Goal: Information Seeking & Learning: Understand process/instructions

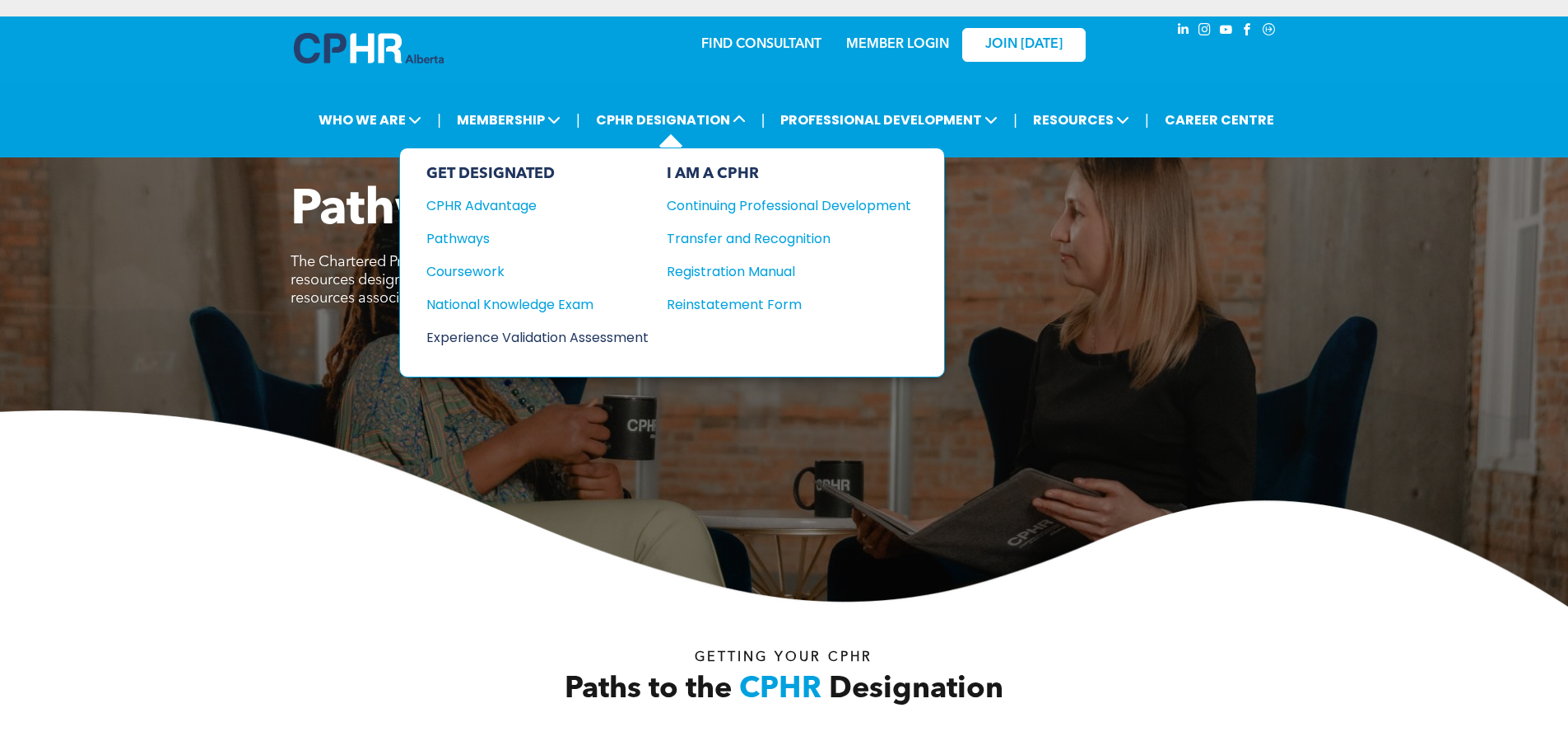
click at [562, 343] on div "Experience Validation Assessment" at bounding box center [527, 337] width 200 height 20
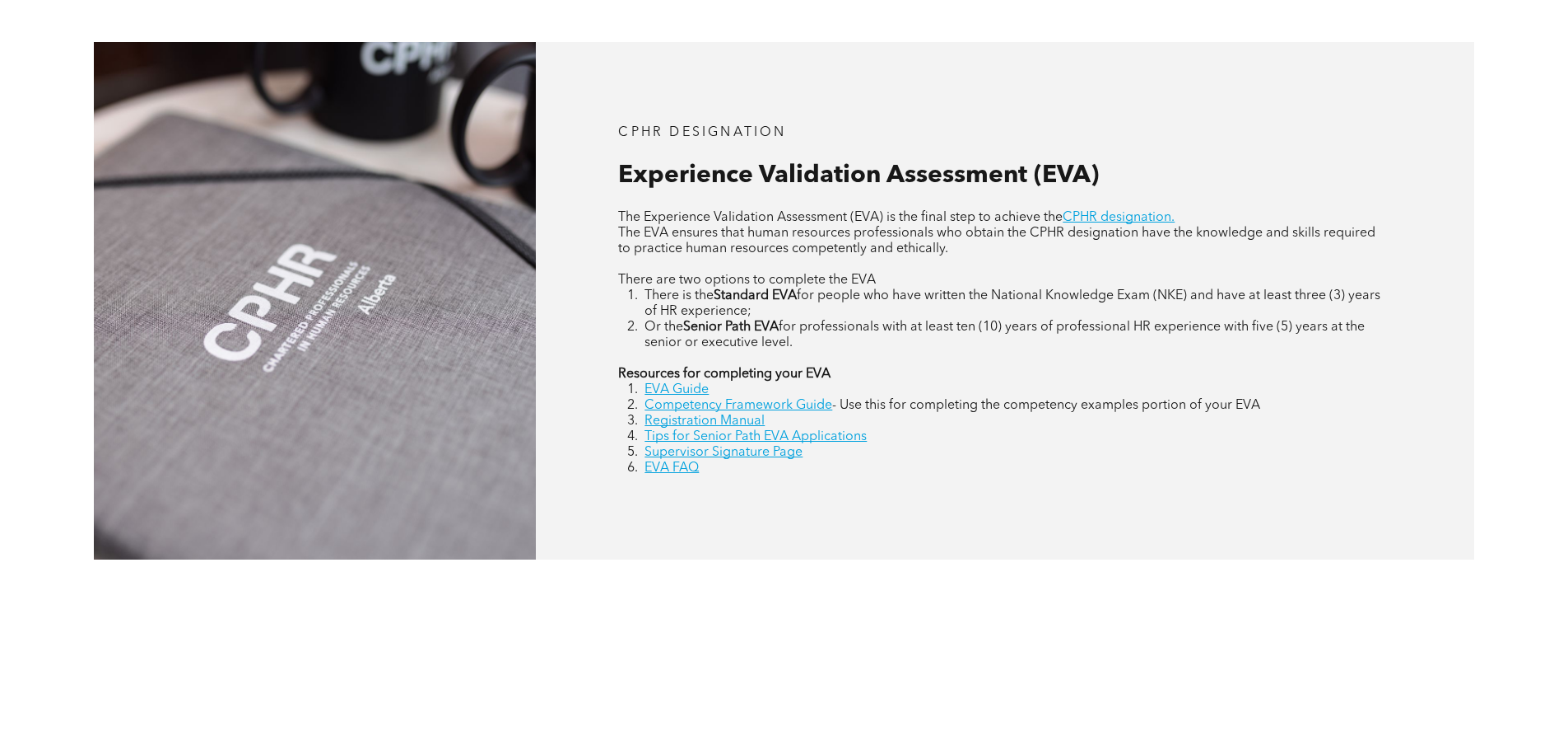
scroll to position [741, 0]
click at [702, 392] on link "EVA Guide" at bounding box center [677, 389] width 64 height 13
click at [721, 408] on link "Competency Framework Guide" at bounding box center [738, 404] width 188 height 13
click at [751, 421] on link "Registration Manual" at bounding box center [704, 420] width 120 height 13
click at [683, 466] on link "EVA FAQ" at bounding box center [672, 467] width 55 height 13
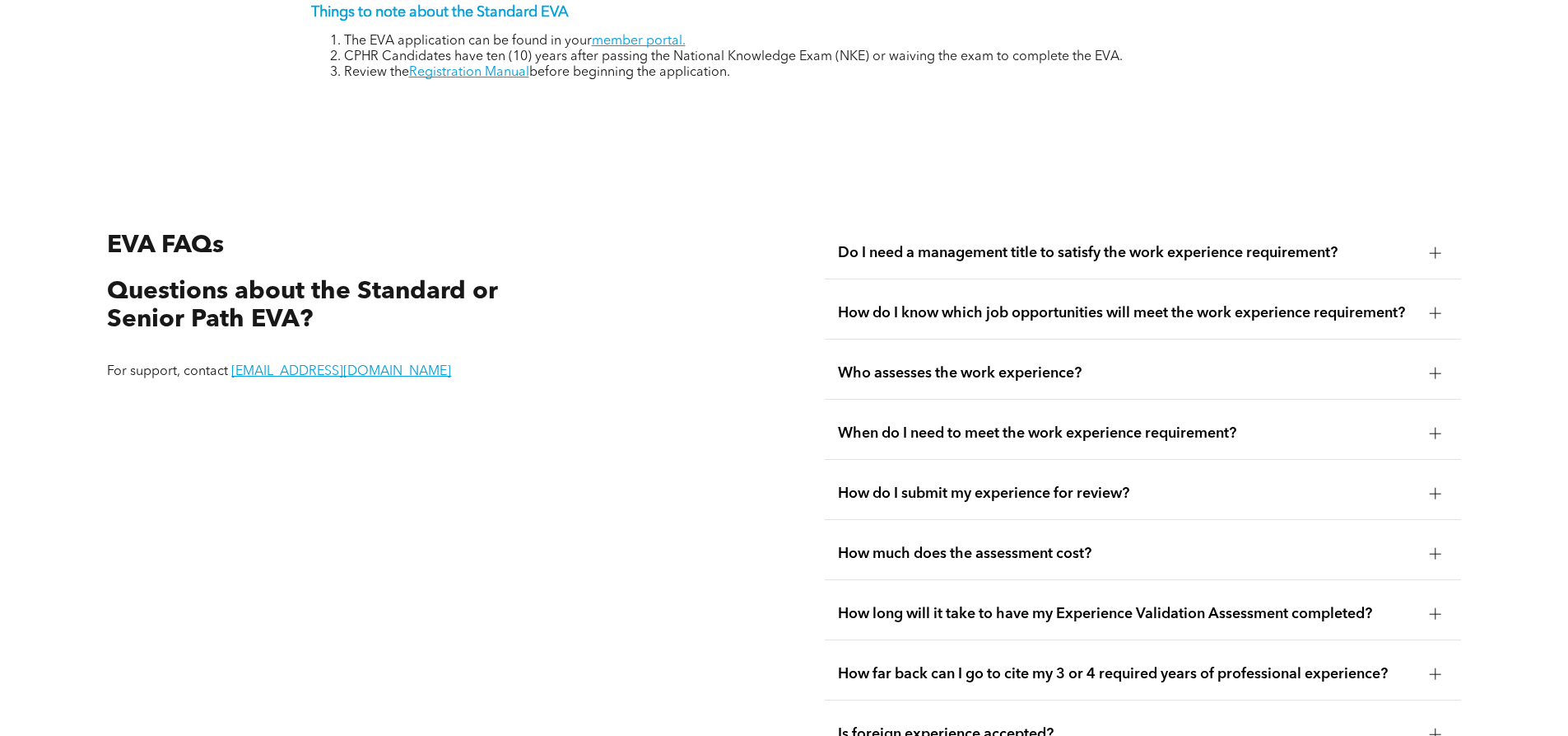
scroll to position [3101, 0]
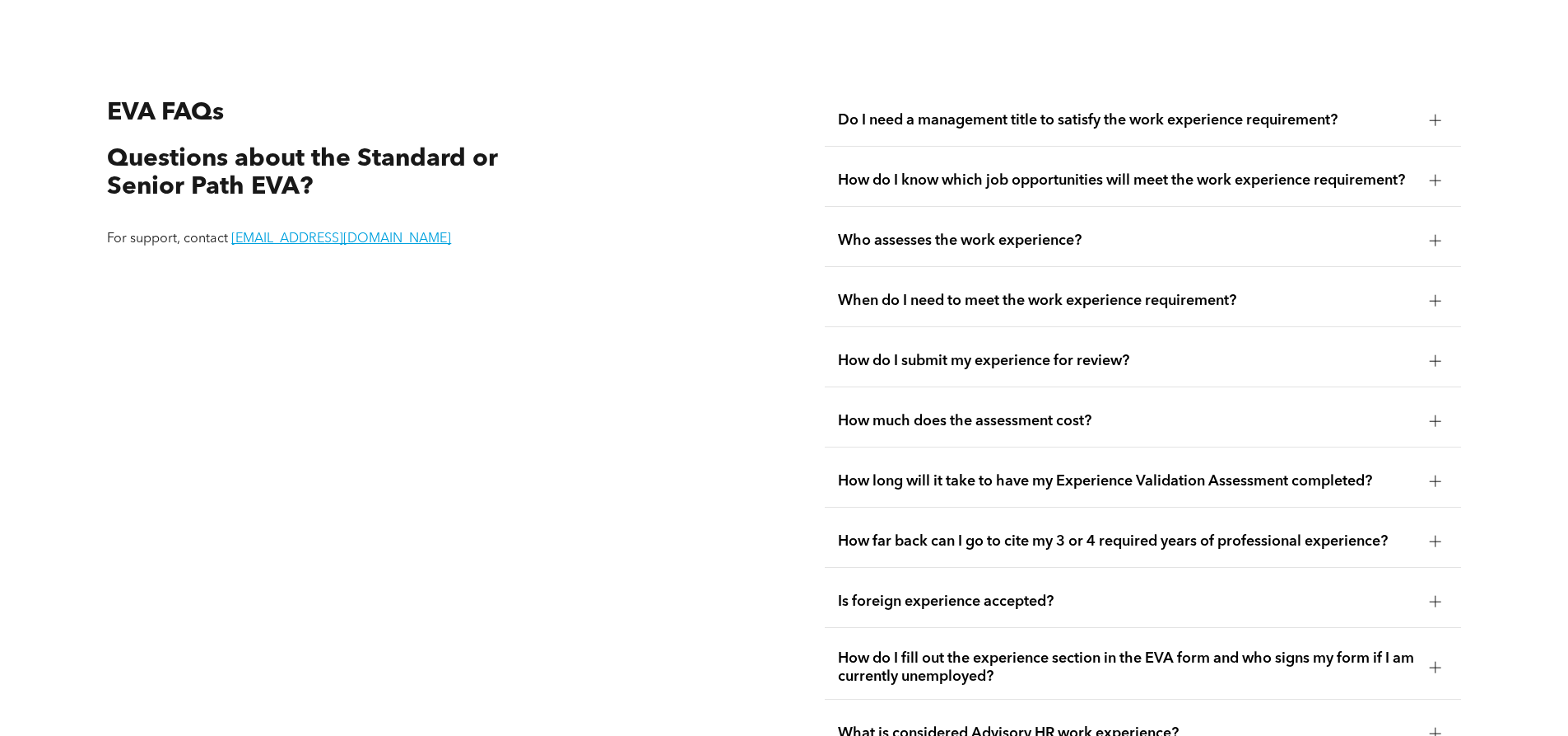
click at [1316, 111] on span "Do I need a management title to satisfy the work experience requirement?" at bounding box center [1128, 120] width 579 height 19
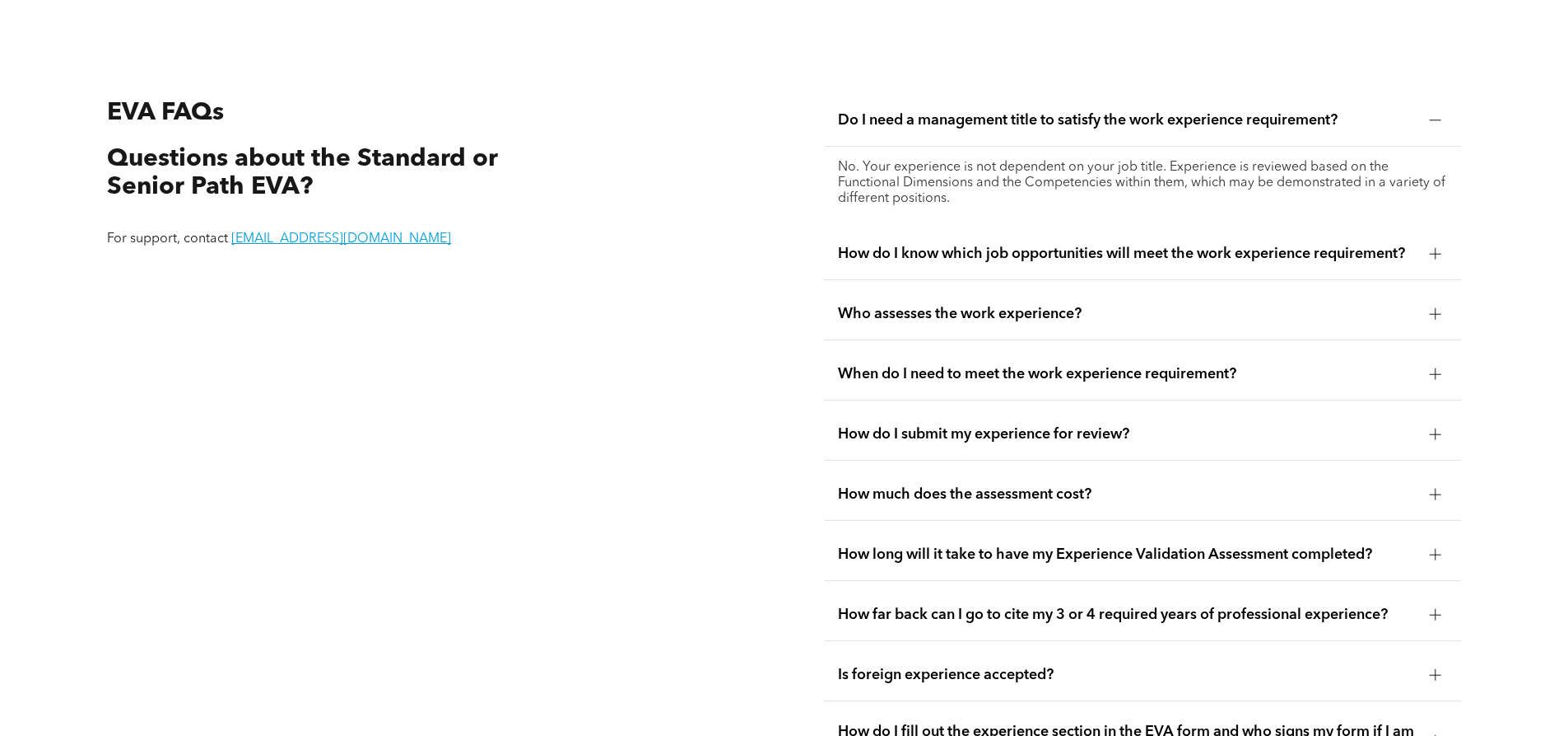
click at [1277, 245] on span "How do I know which job opportunities will meet the work experience requirement?" at bounding box center [1128, 254] width 579 height 19
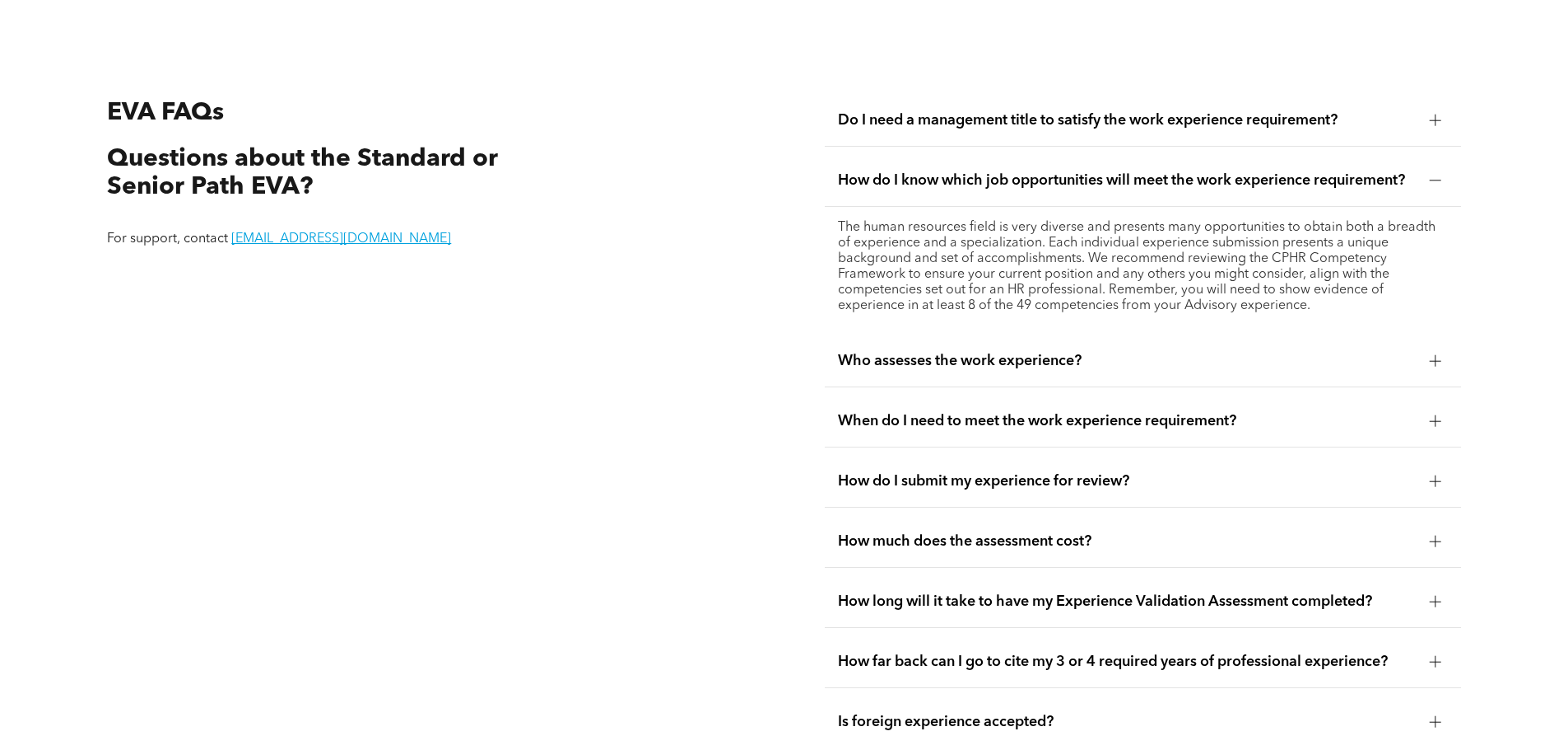
click at [1221, 352] on span "Who assesses the work experience?" at bounding box center [1128, 361] width 579 height 19
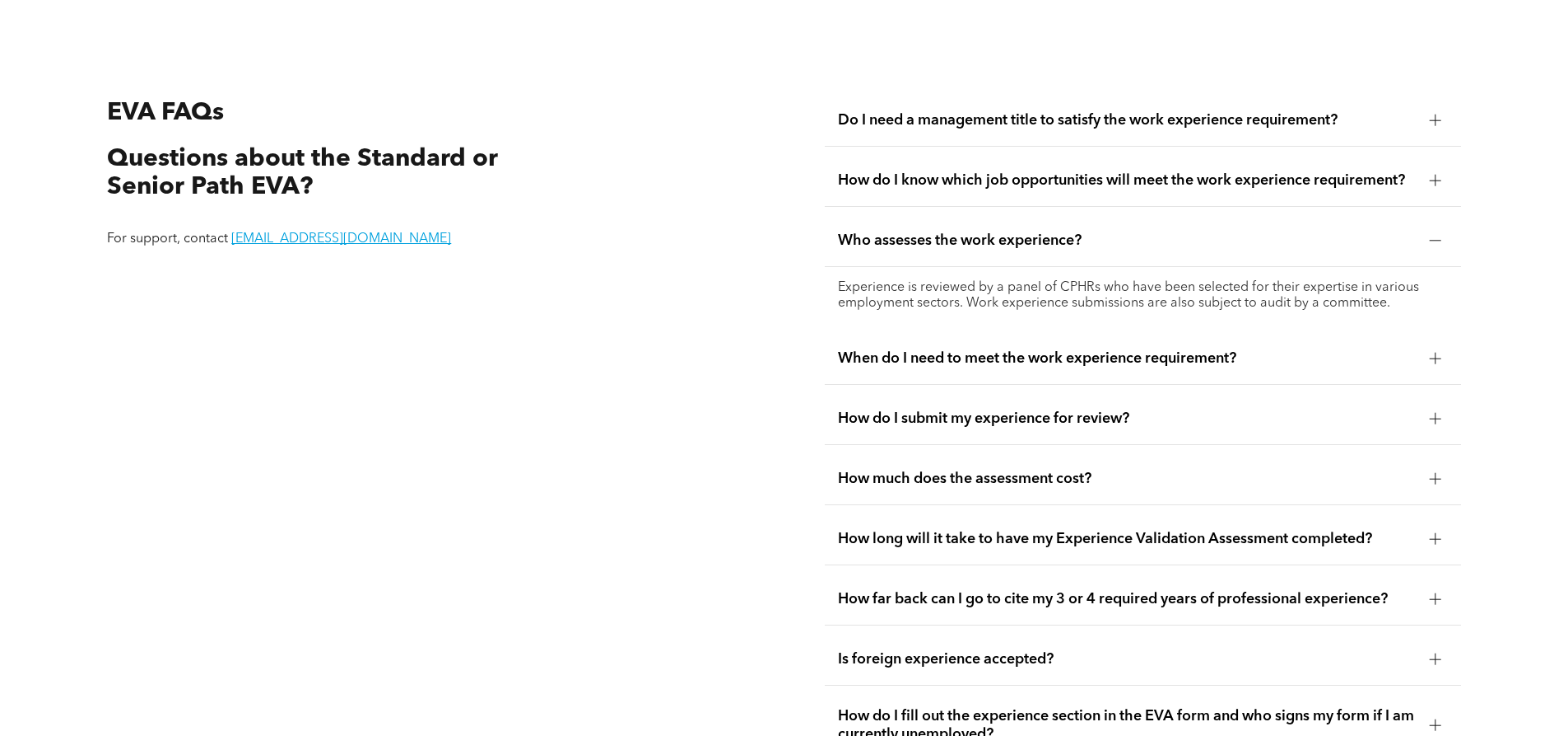
click at [1220, 349] on span "When do I need to meet the work experience requirement?" at bounding box center [1128, 359] width 579 height 19
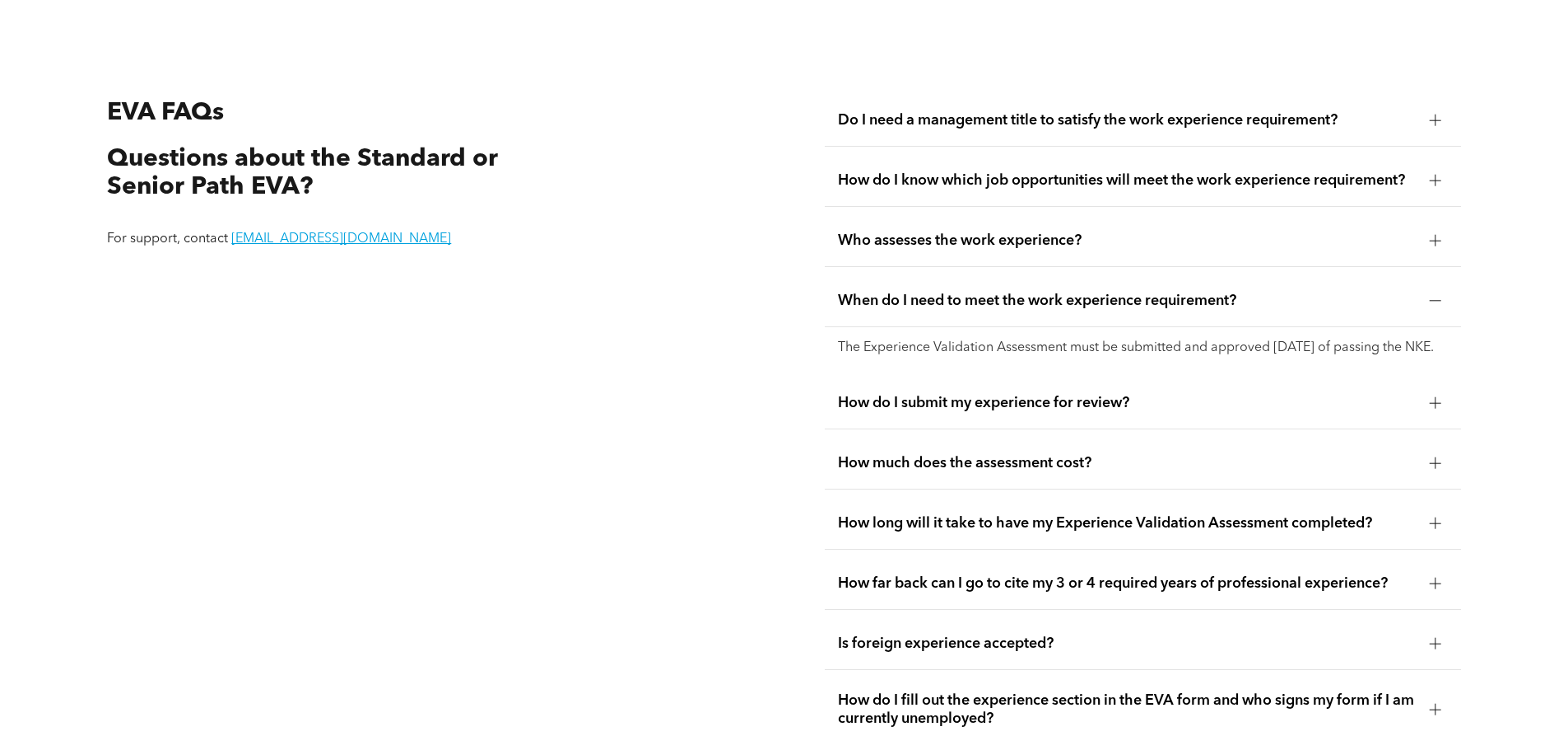
click at [1144, 394] on span "How do I submit my experience for review?" at bounding box center [1128, 403] width 579 height 19
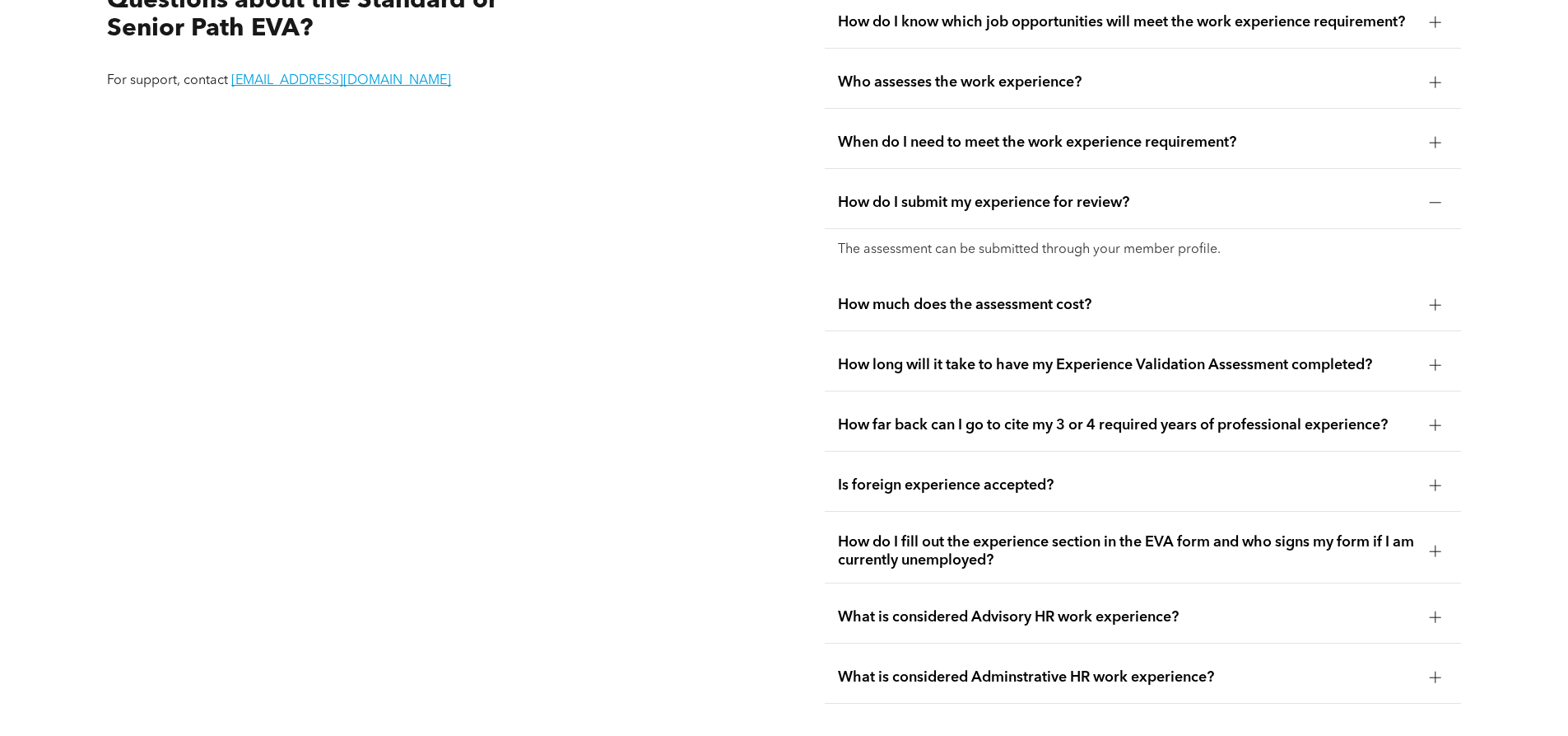
scroll to position [3266, 0]
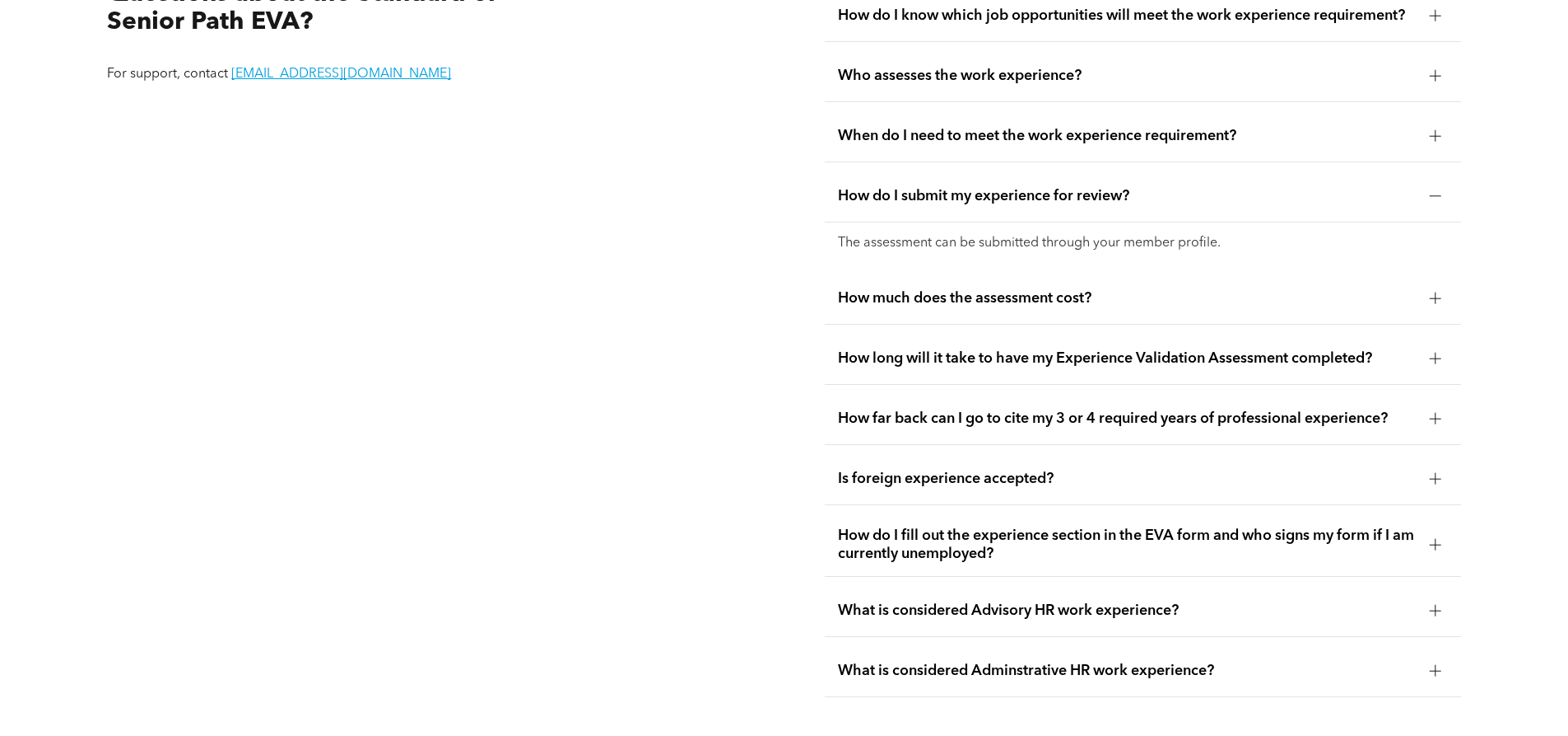
click at [1095, 304] on div "How much does the assessment cost?" at bounding box center [1143, 299] width 636 height 52
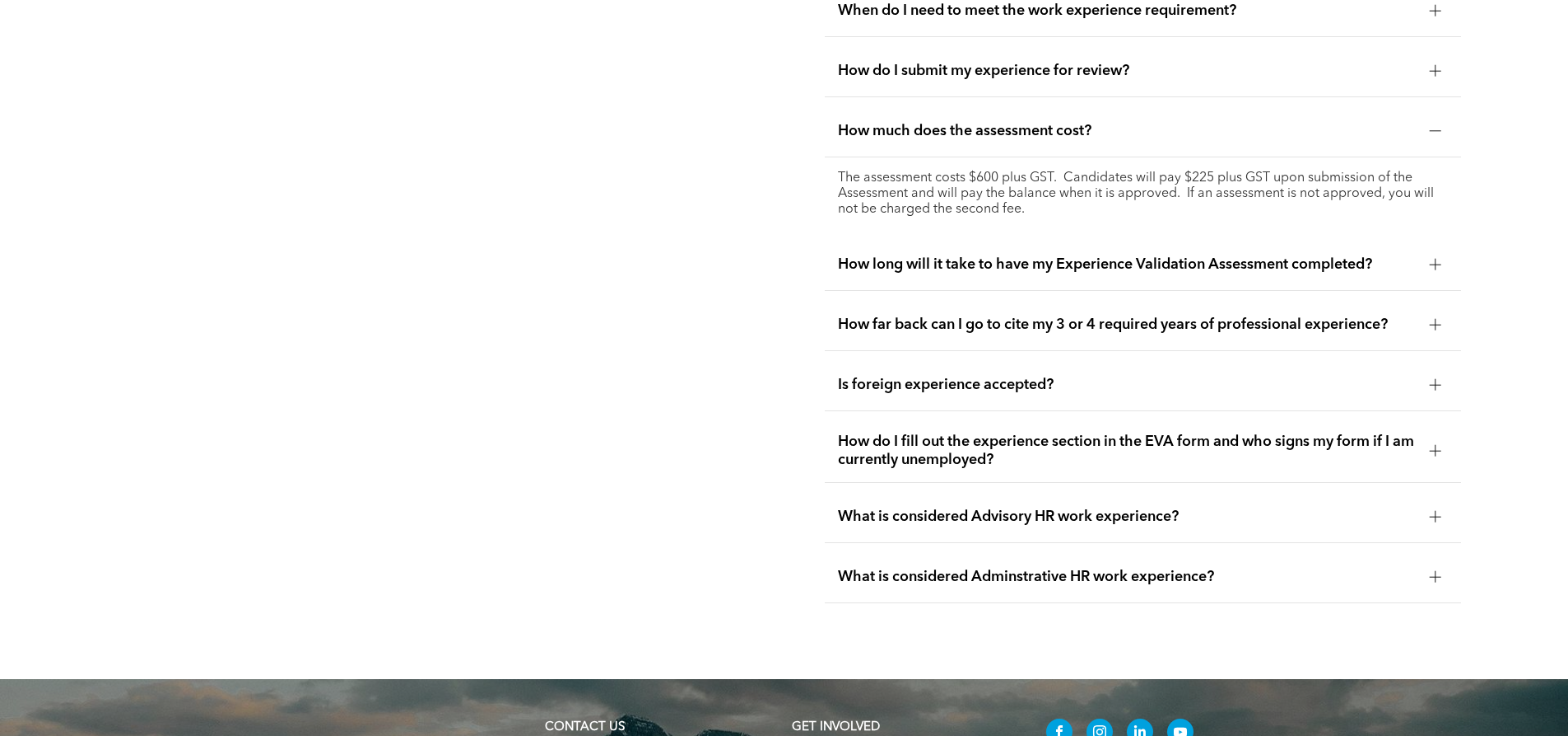
scroll to position [3430, 0]
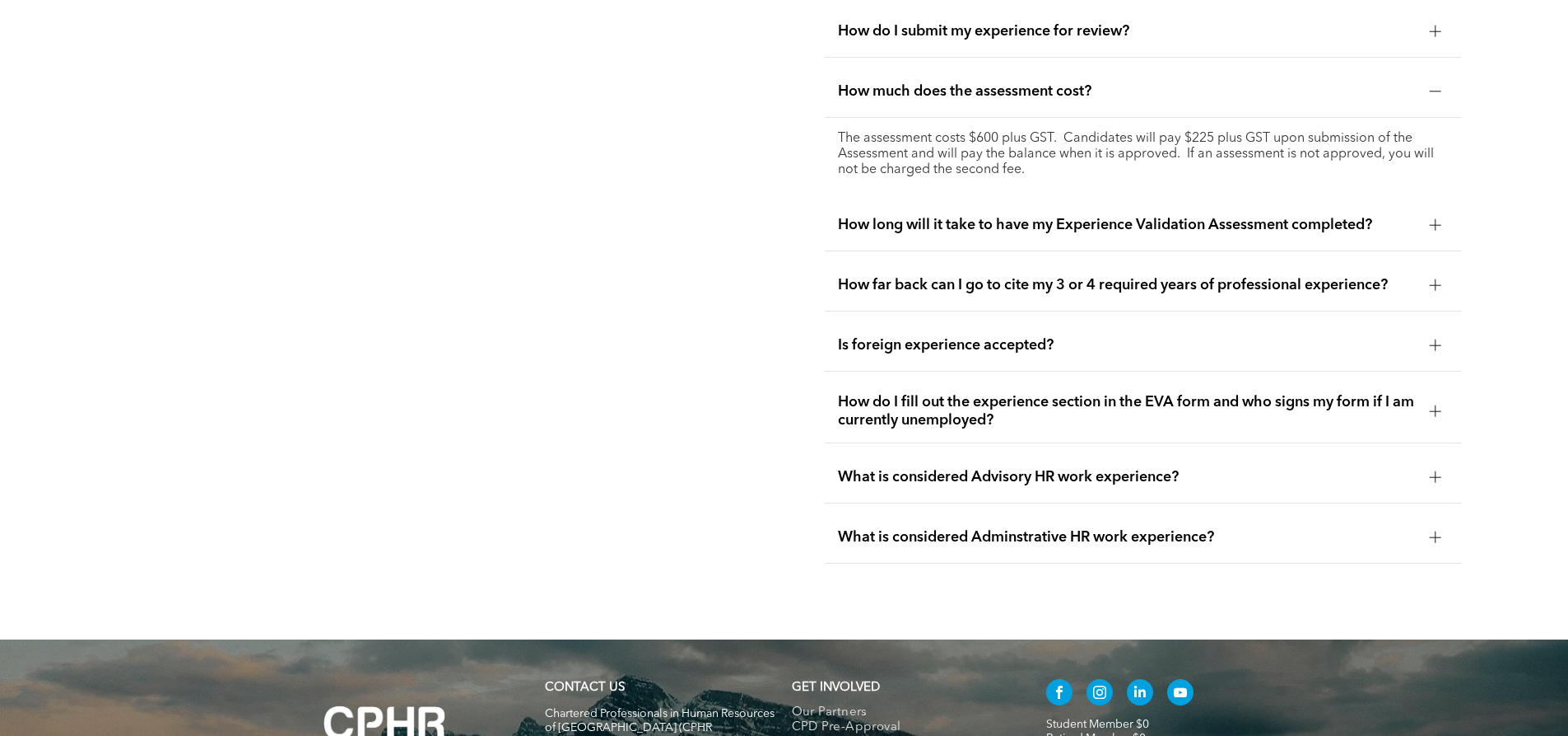
click at [1177, 216] on span "How long will it take to have my Experience Validation Assessment completed?" at bounding box center [1128, 225] width 579 height 19
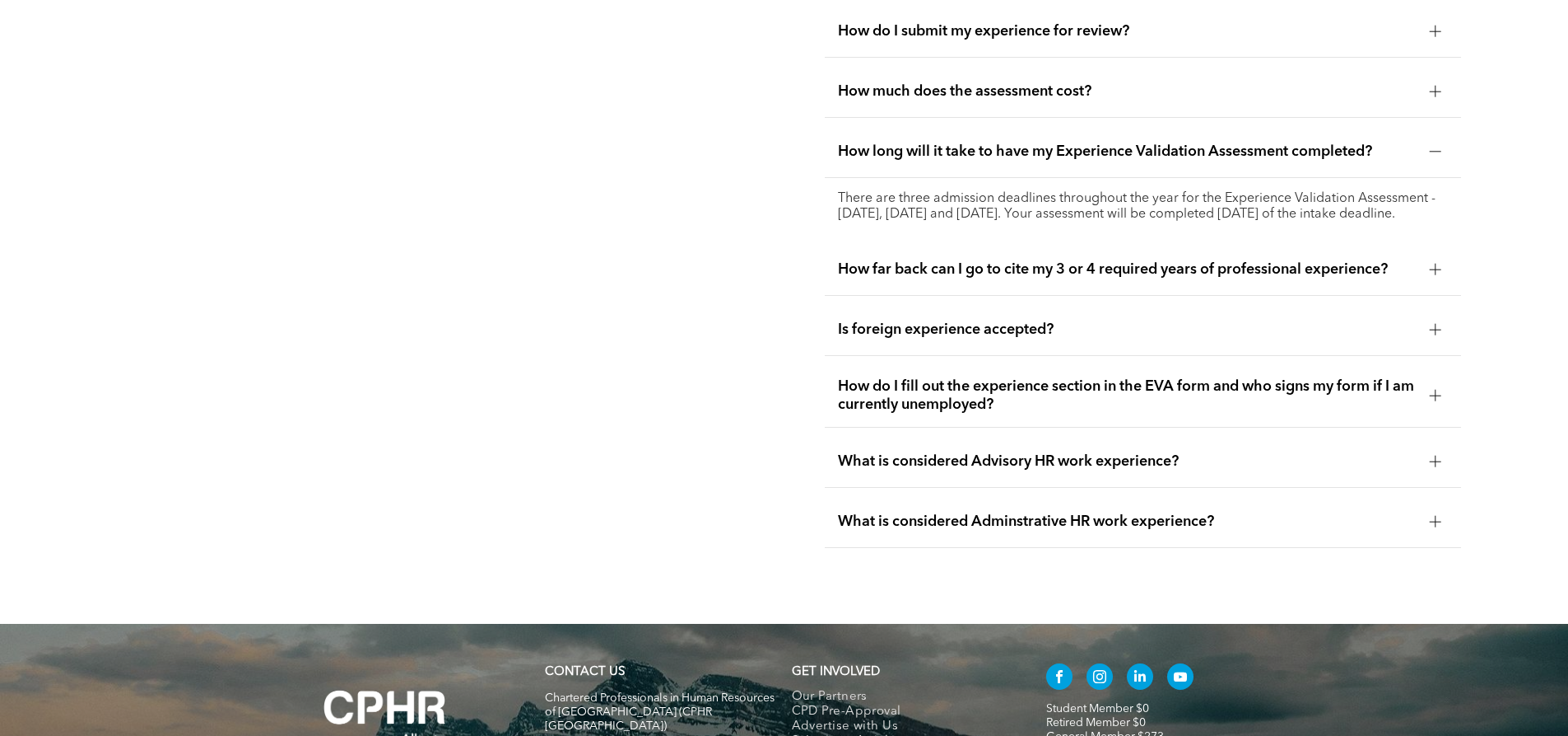
click at [1119, 277] on div "How far back can I go to cite my 3 or 4 required years of professional experien…" at bounding box center [1143, 270] width 636 height 52
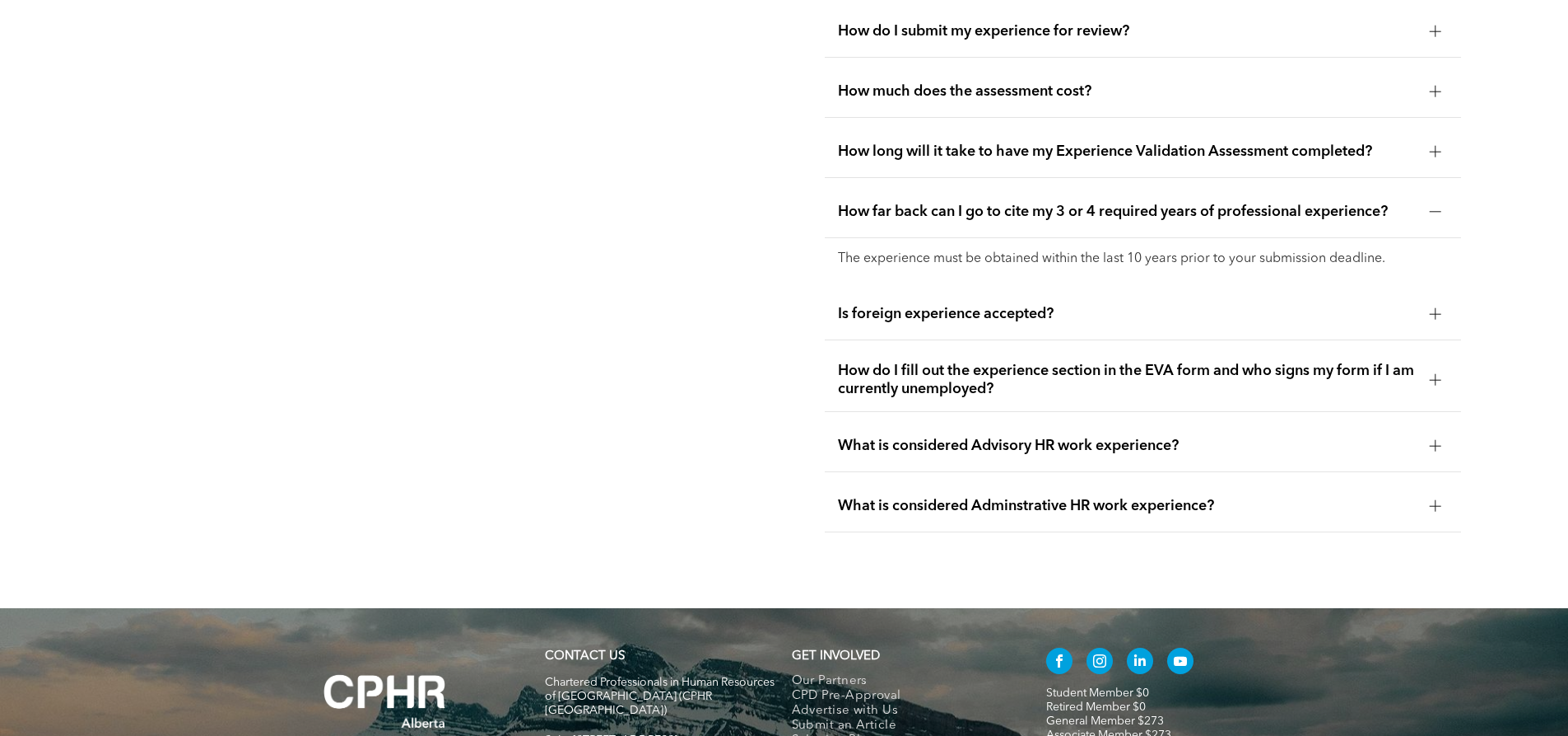
click at [1119, 288] on div "Is foreign experience accepted?" at bounding box center [1143, 314] width 636 height 52
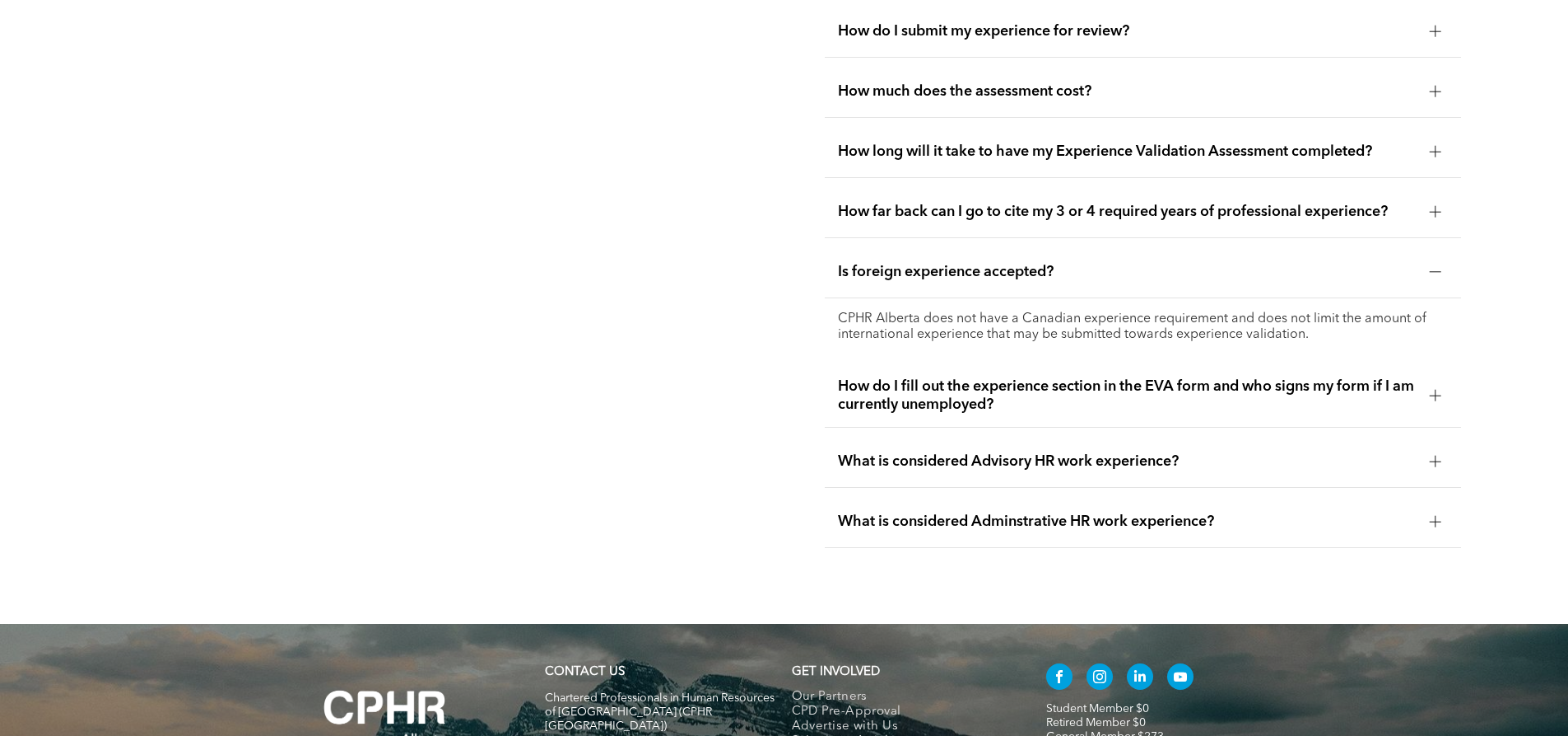
click at [1115, 385] on span "How do I fill out the experience section in the EVA form and who signs my form …" at bounding box center [1128, 395] width 579 height 36
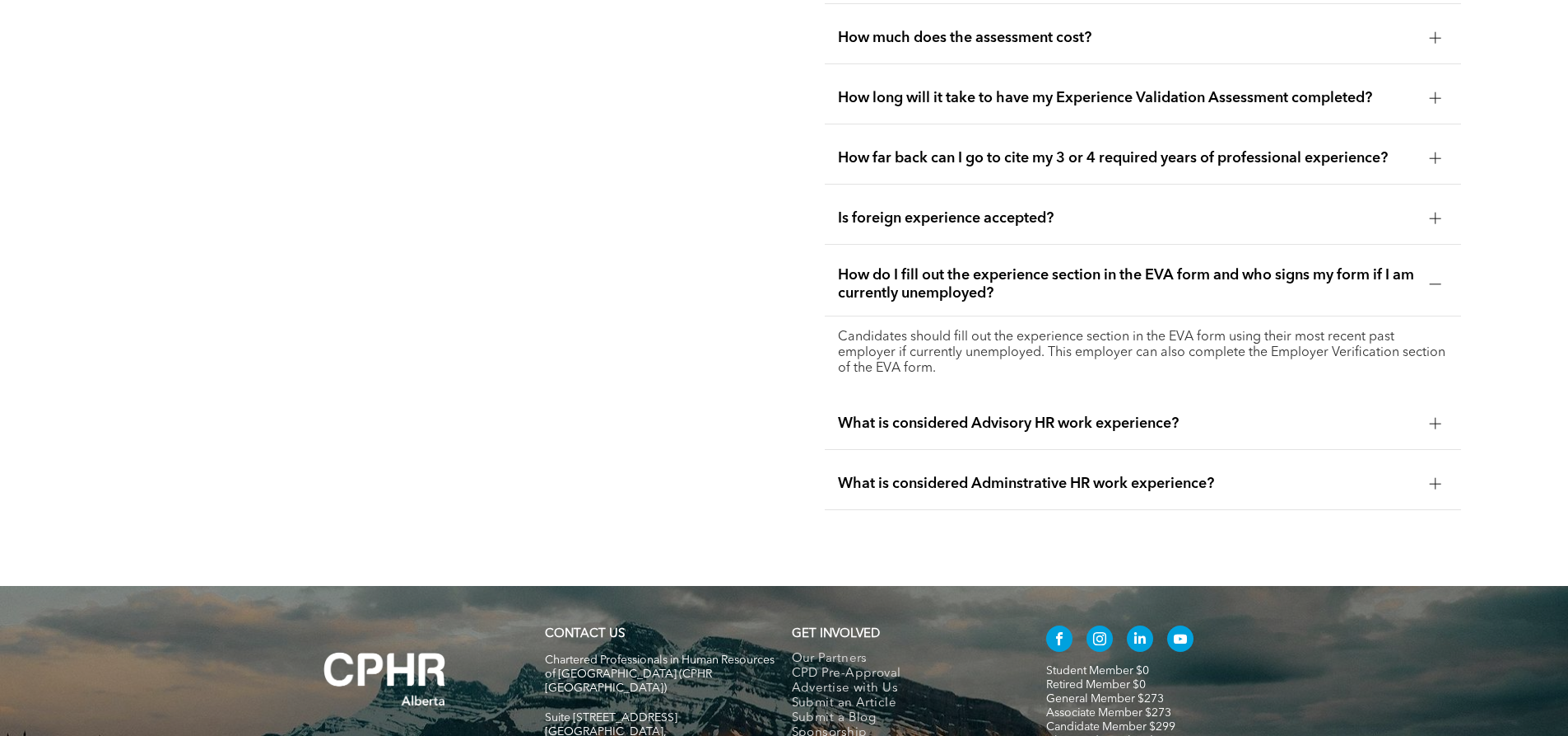
scroll to position [3512, 0]
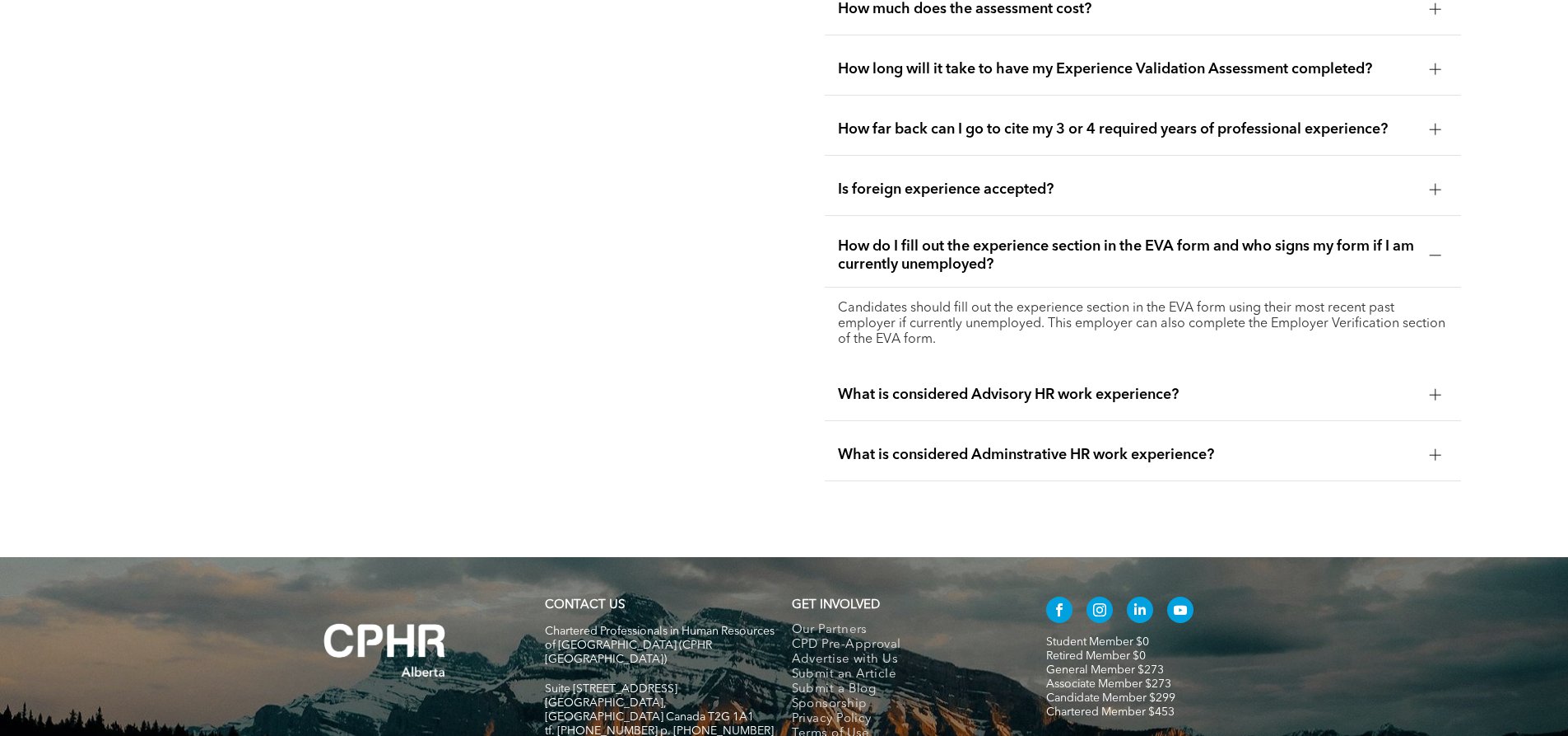
click at [1103, 384] on div "What is considered Advisory HR work experience?" at bounding box center [1143, 395] width 636 height 52
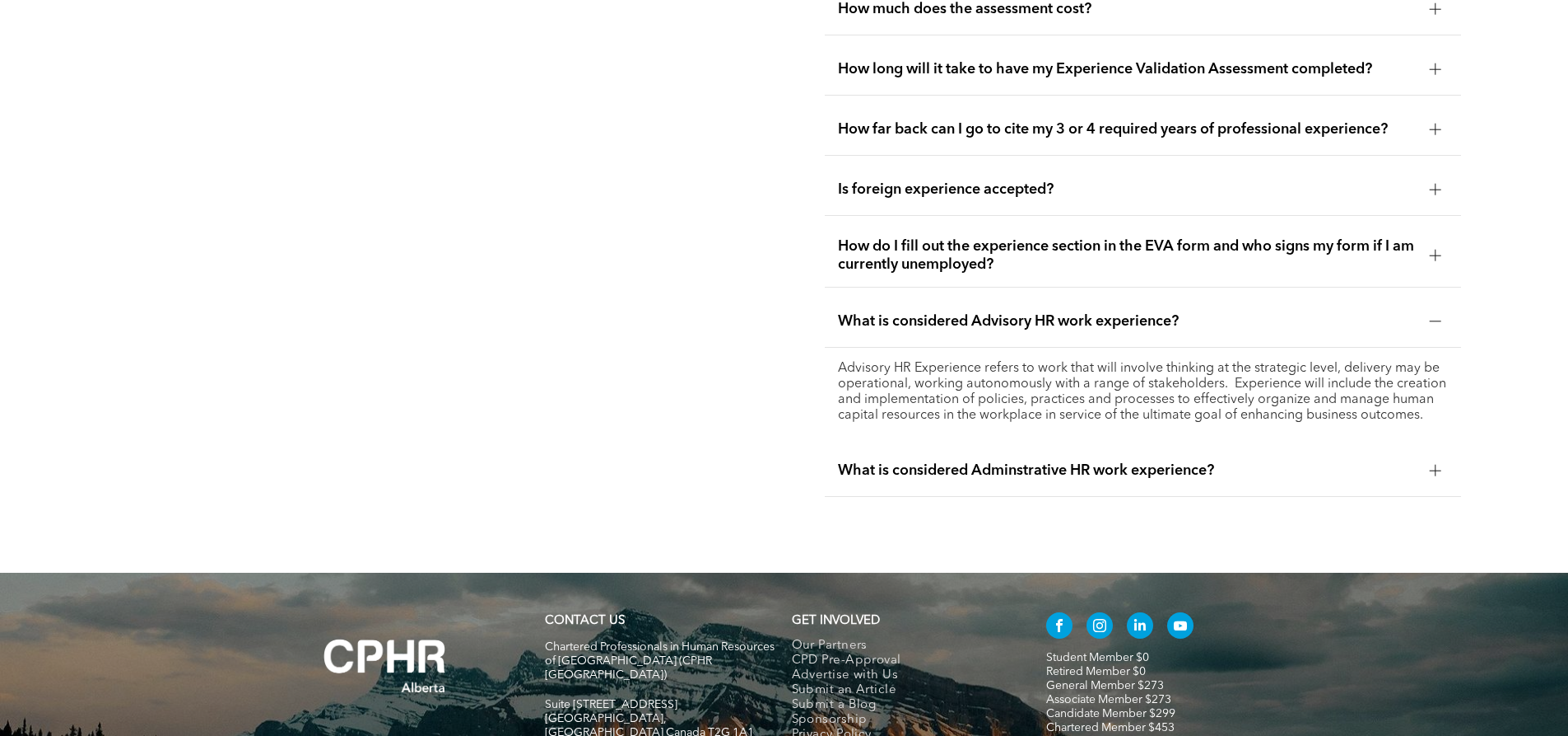
scroll to position [3595, 0]
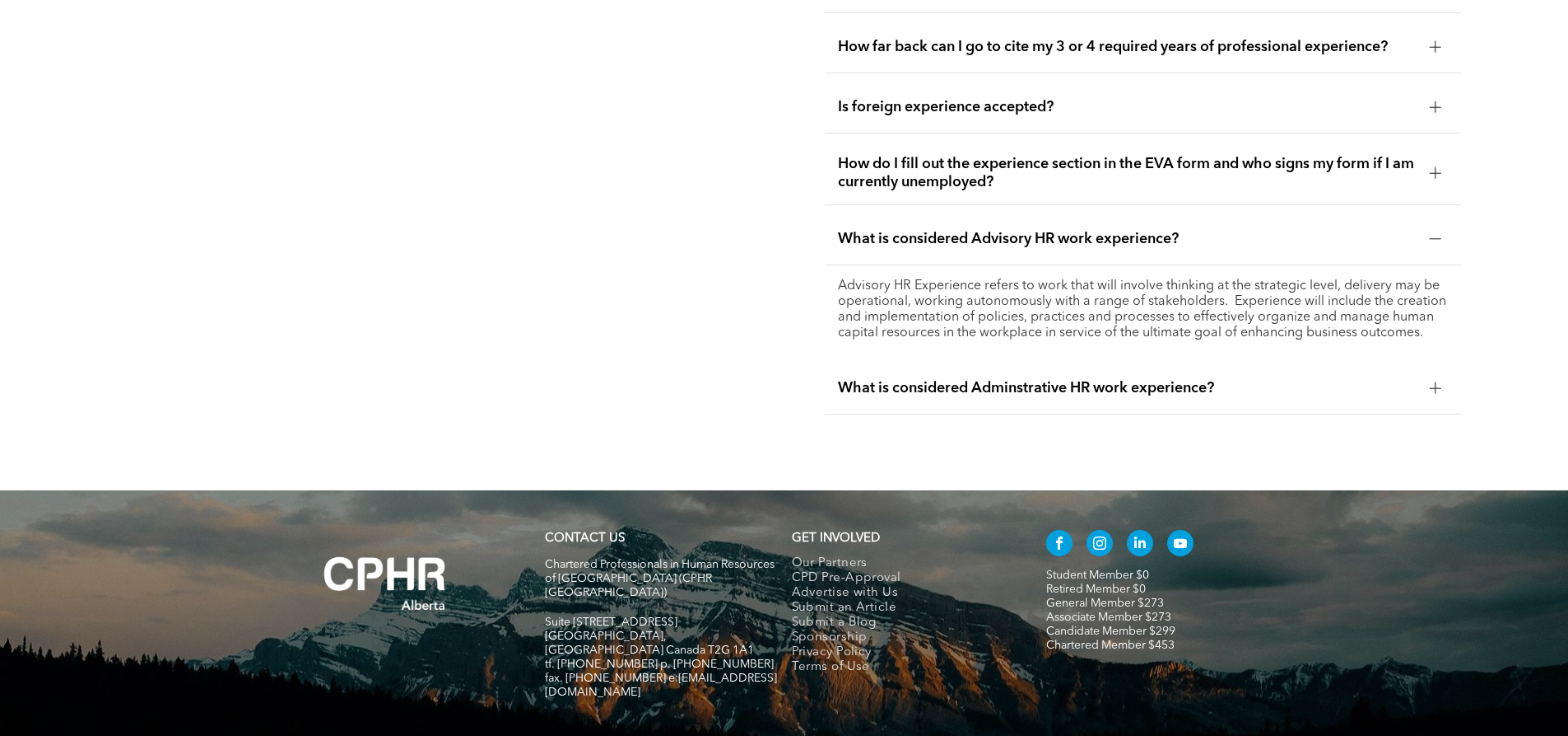
click at [1092, 379] on span "What is considered Adminstrative HR work experience?" at bounding box center [1128, 388] width 579 height 19
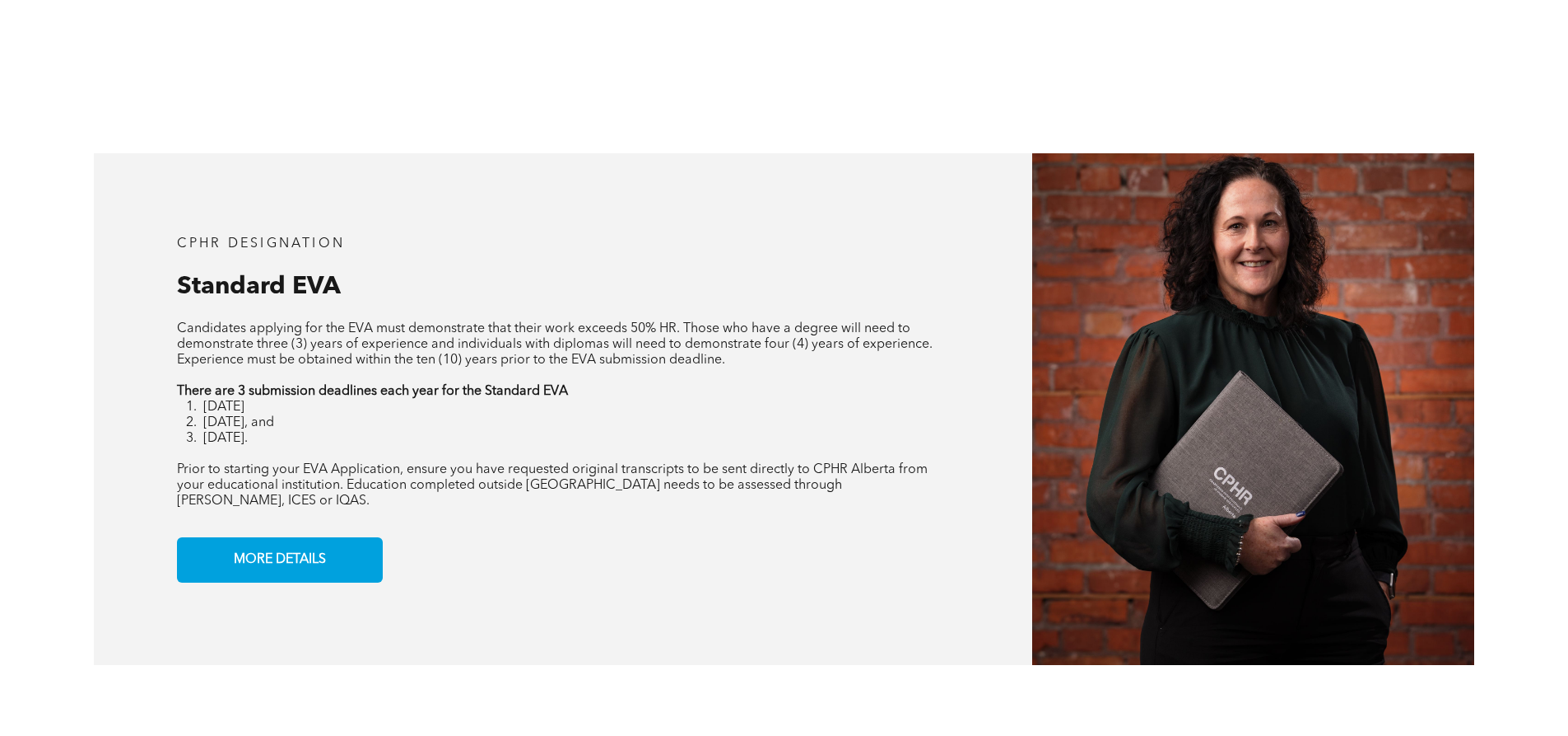
scroll to position [1325, 0]
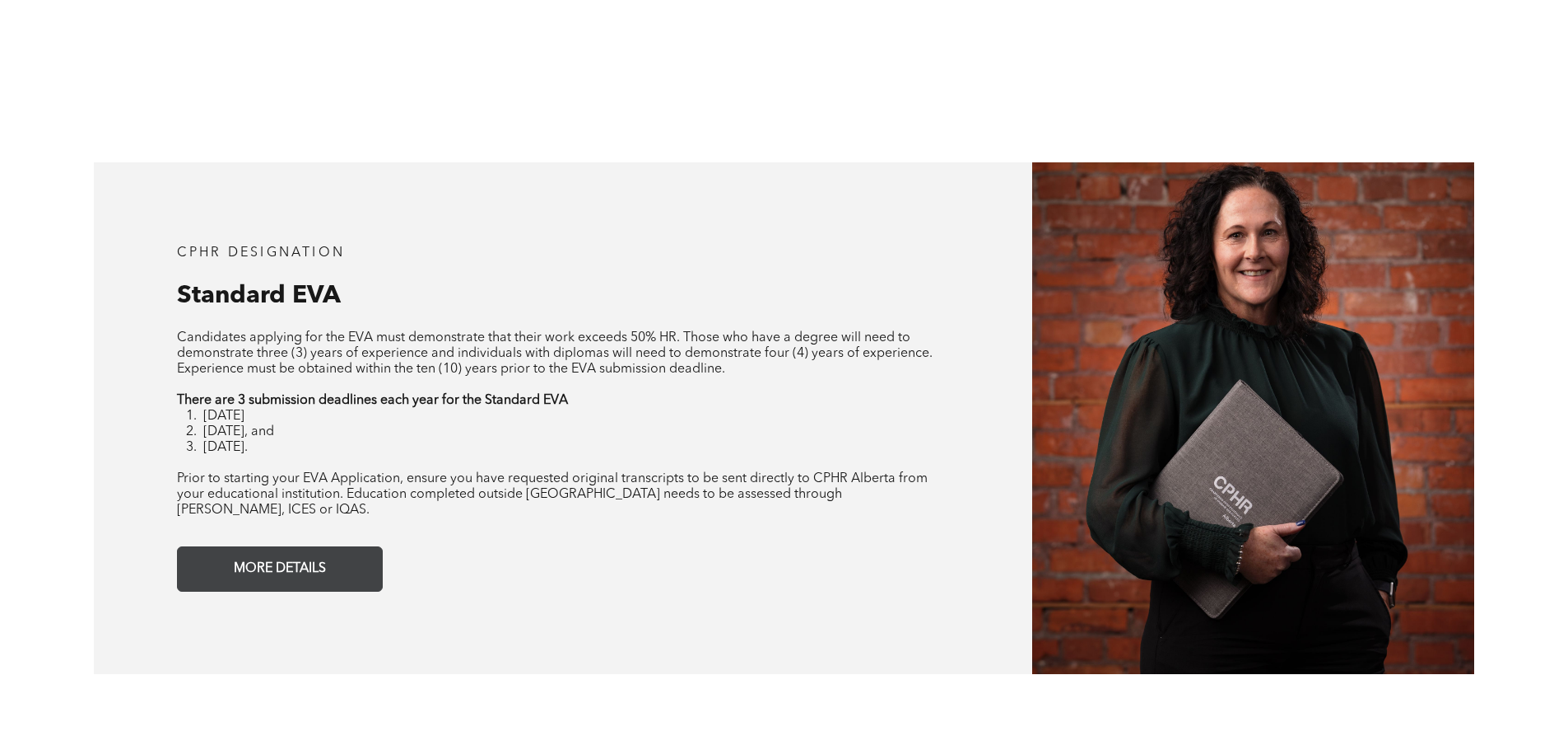
click at [276, 552] on span "MORE DETAILS" at bounding box center [279, 568] width 104 height 32
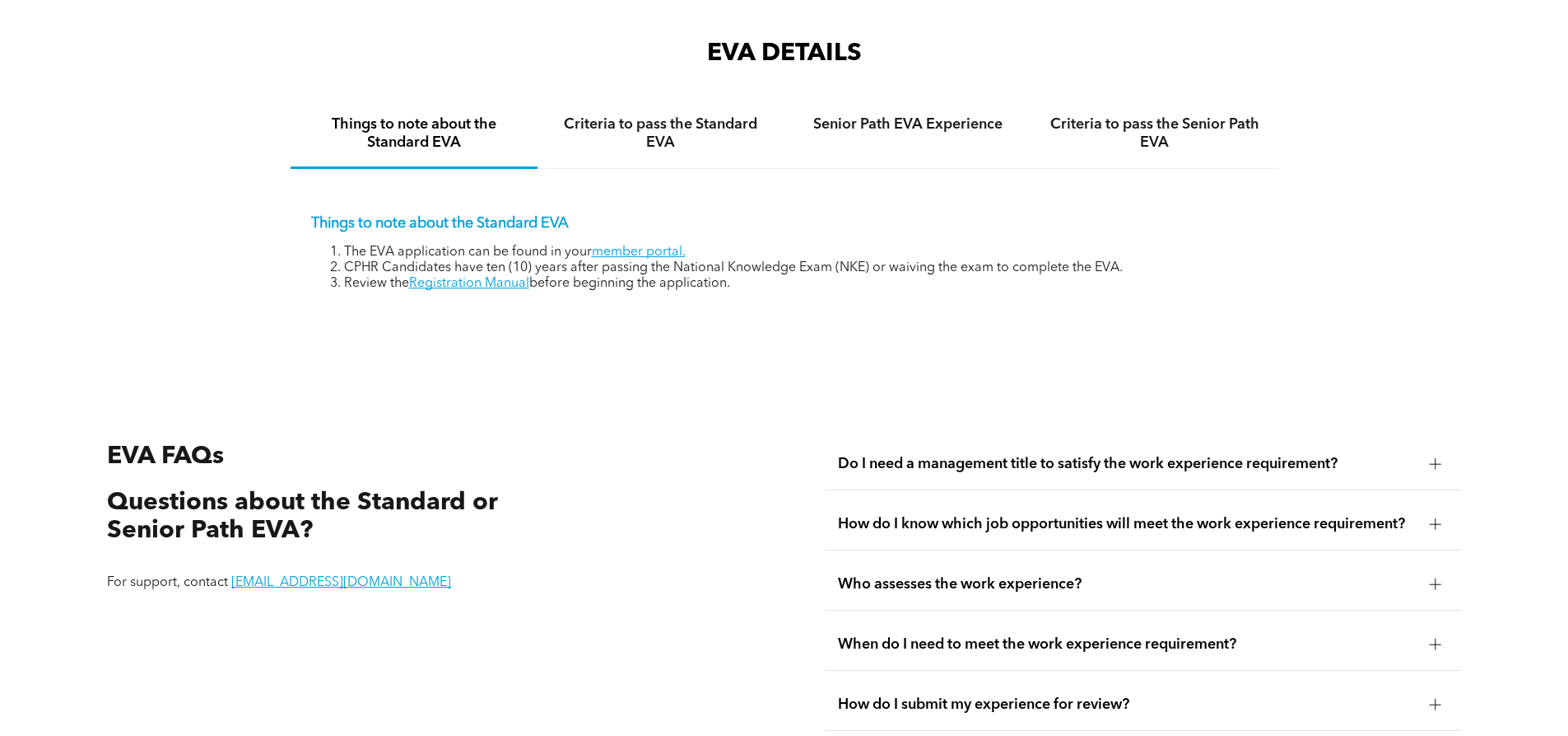
scroll to position [2762, 0]
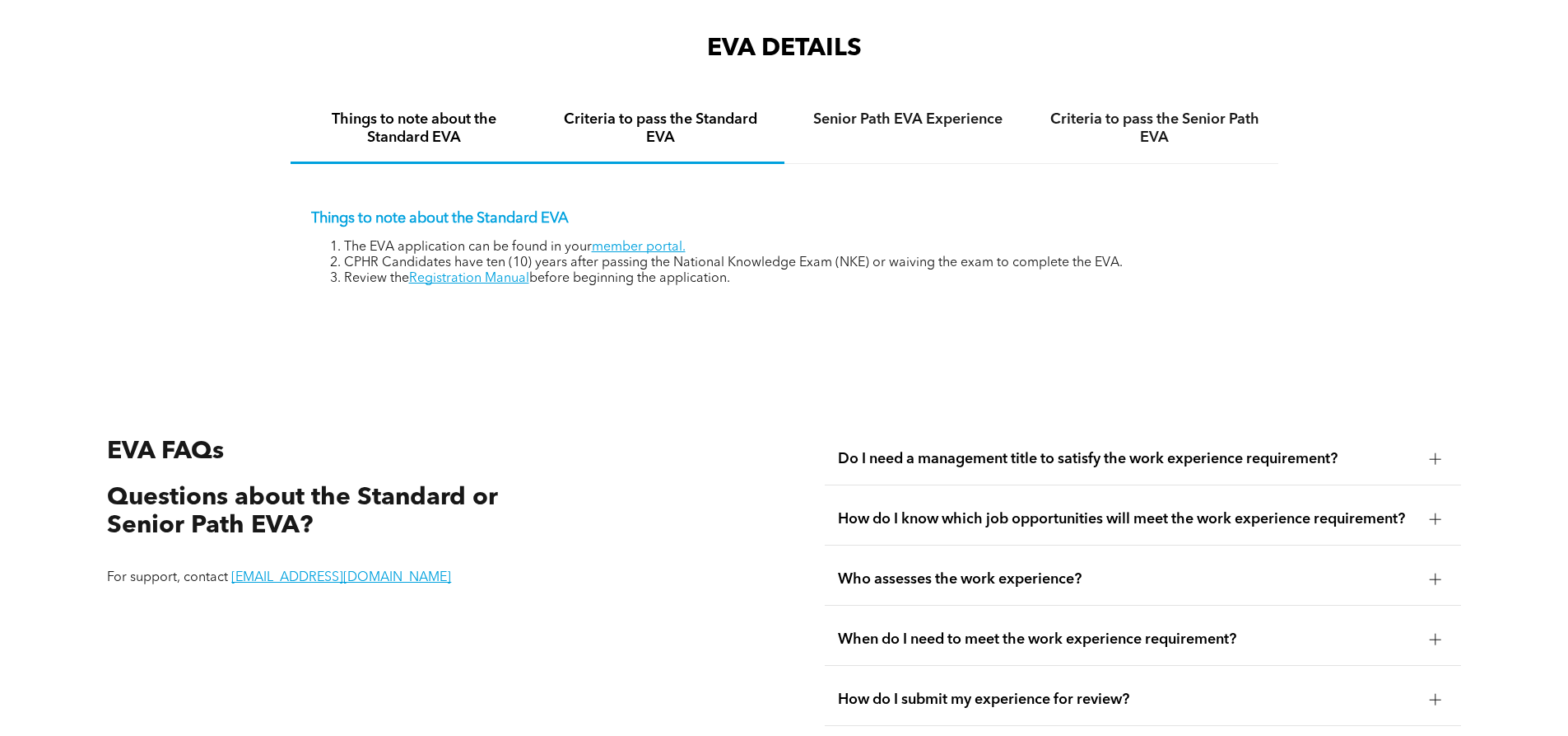
click at [722, 110] on h4 "Criteria to pass the Standard EVA" at bounding box center [661, 128] width 217 height 36
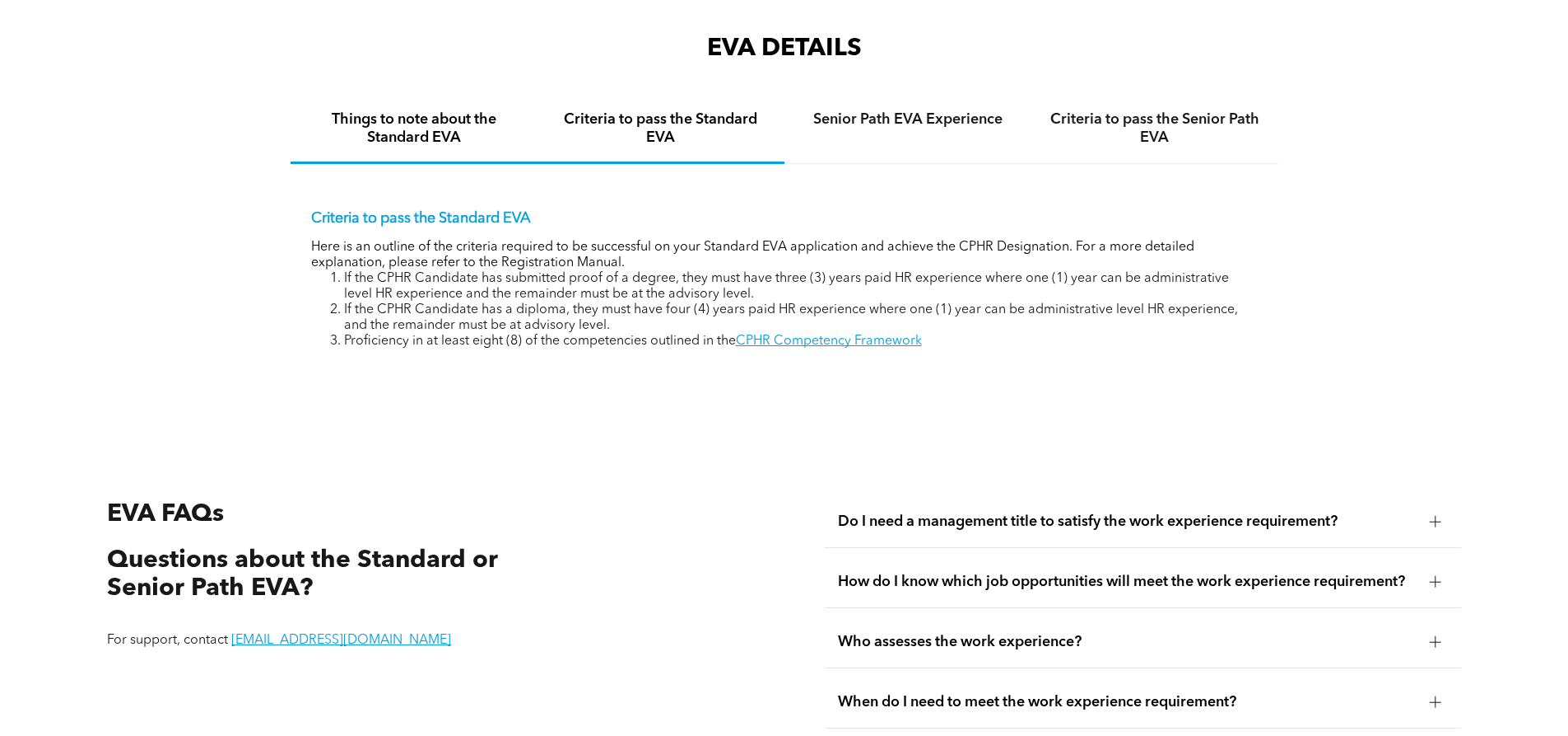
click at [431, 120] on h4 "Things to note about the Standard EVA" at bounding box center [414, 128] width 217 height 36
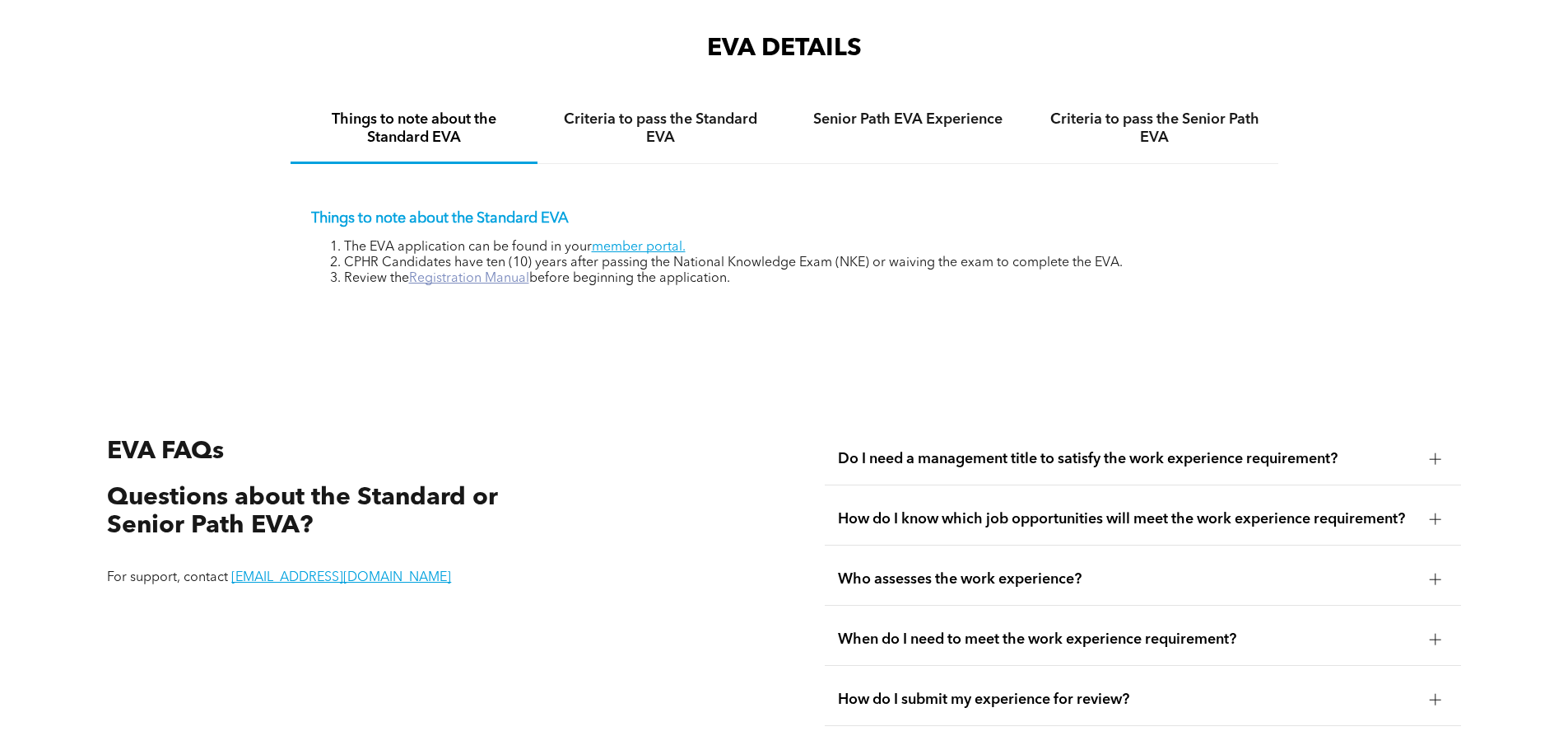
click at [447, 272] on link "Registration Manual" at bounding box center [469, 279] width 120 height 13
